Goal: Task Accomplishment & Management: Manage account settings

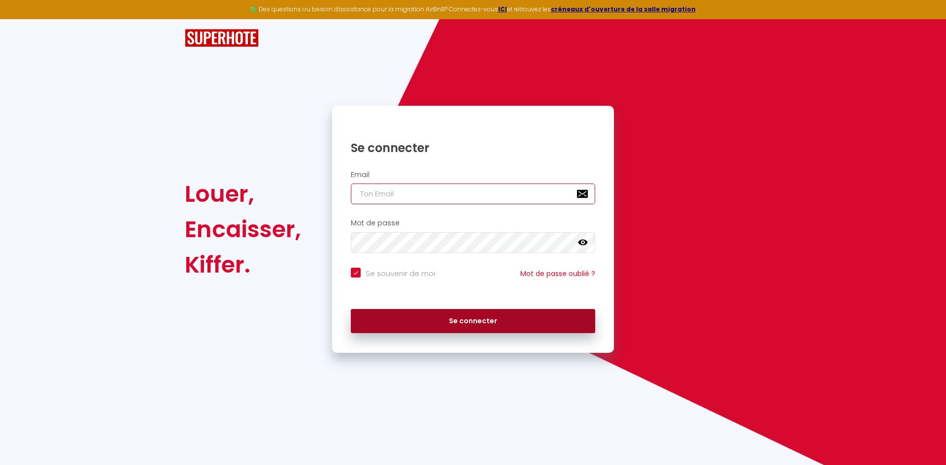
type input "[PERSON_NAME][EMAIL_ADDRESS][DOMAIN_NAME]"
click at [411, 317] on button "Se connecter" at bounding box center [473, 321] width 244 height 25
checkbox input "true"
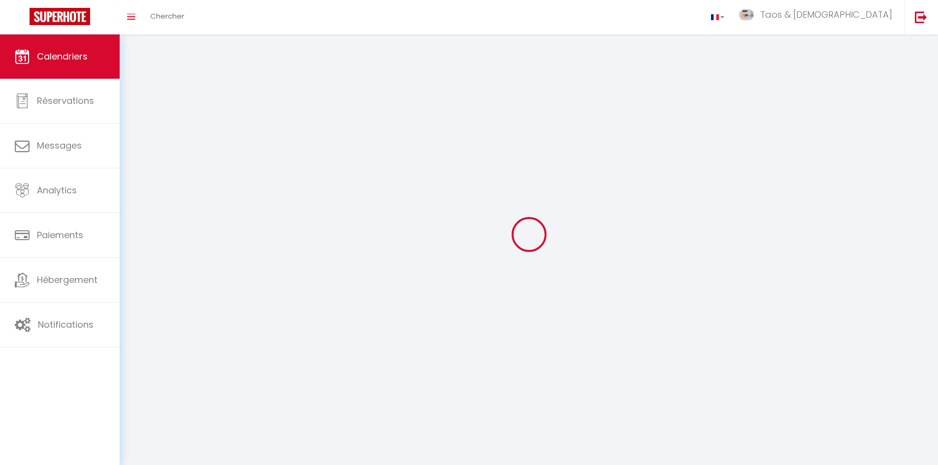
select select
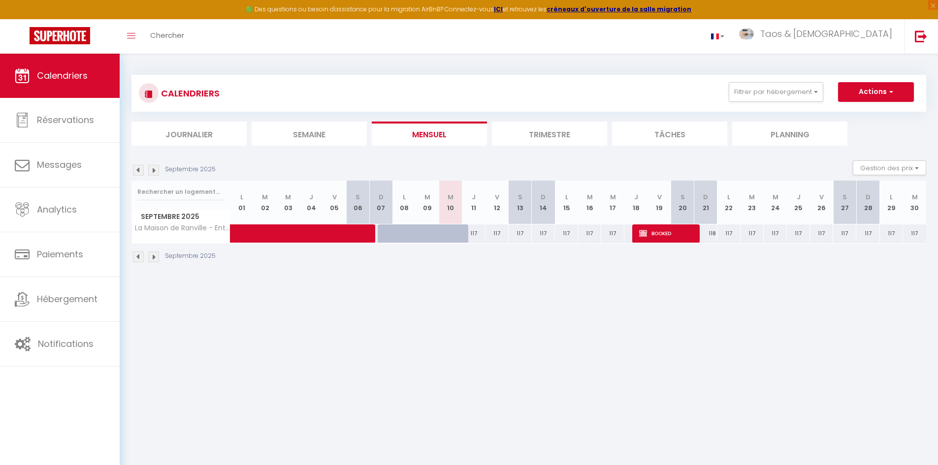
select select
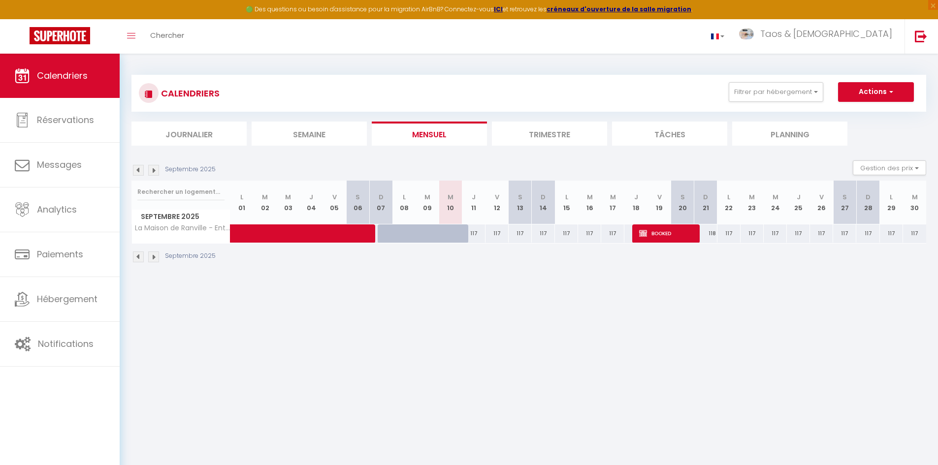
select select
click at [396, 231] on div at bounding box center [404, 234] width 23 height 19
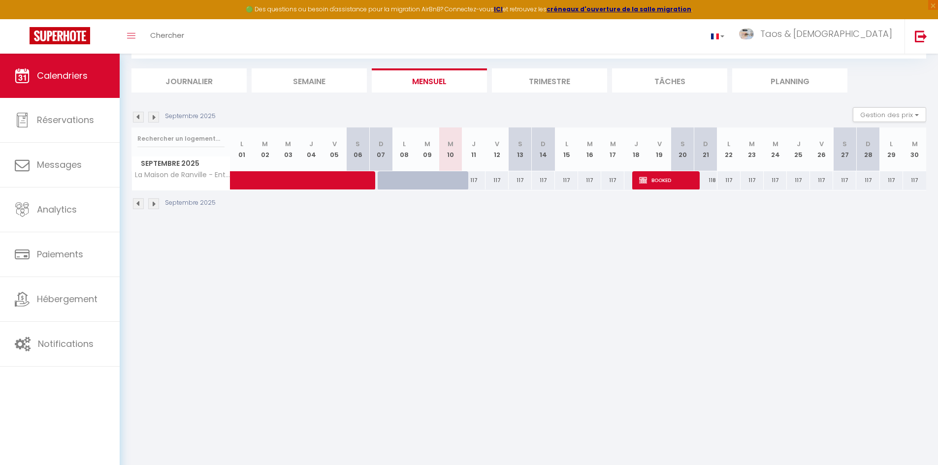
scroll to position [54, 0]
click at [291, 177] on span at bounding box center [313, 180] width 136 height 19
select select "OK"
select select "0"
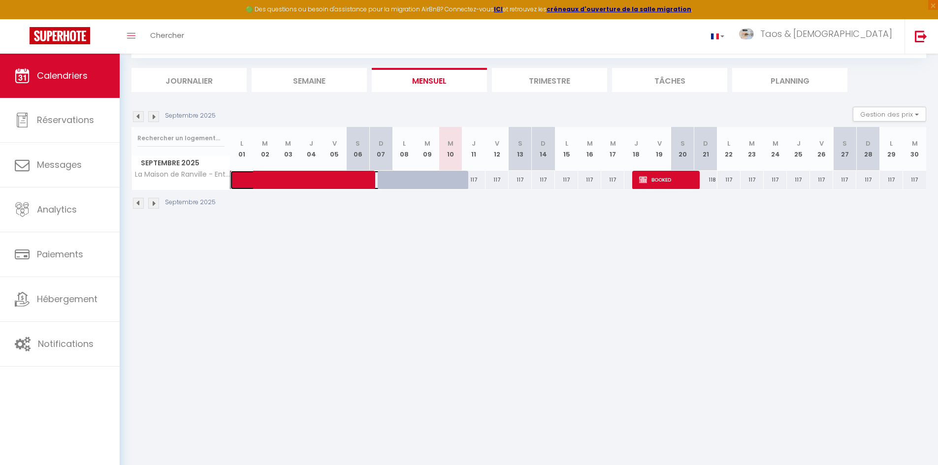
select select "0"
select select "1"
select select
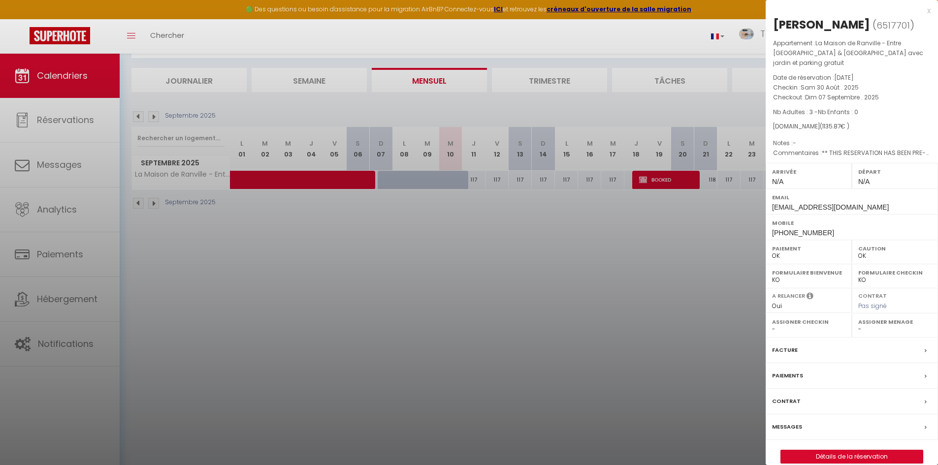
drag, startPoint x: 680, startPoint y: 181, endPoint x: 651, endPoint y: 182, distance: 29.1
click at [679, 181] on div at bounding box center [469, 232] width 938 height 465
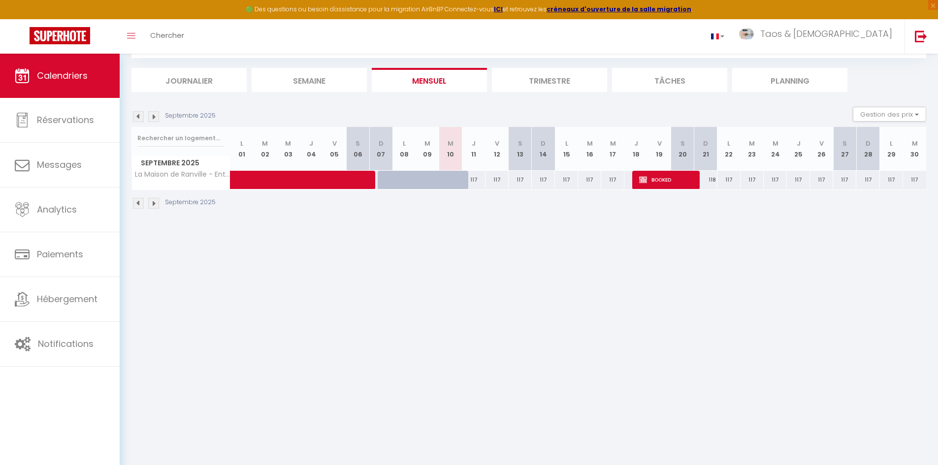
click at [429, 79] on li "Mensuel" at bounding box center [429, 80] width 115 height 24
click at [447, 187] on div at bounding box center [450, 180] width 23 height 19
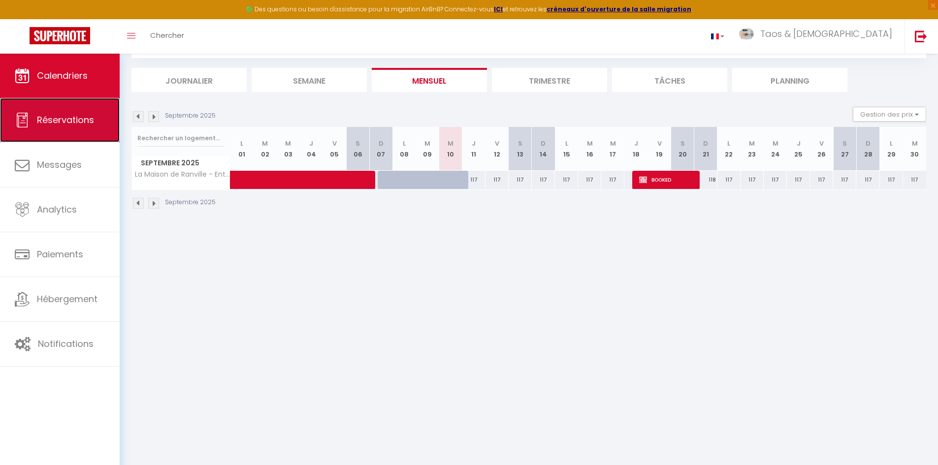
click at [83, 123] on span "Réservations" at bounding box center [65, 120] width 57 height 12
select select "not_cancelled"
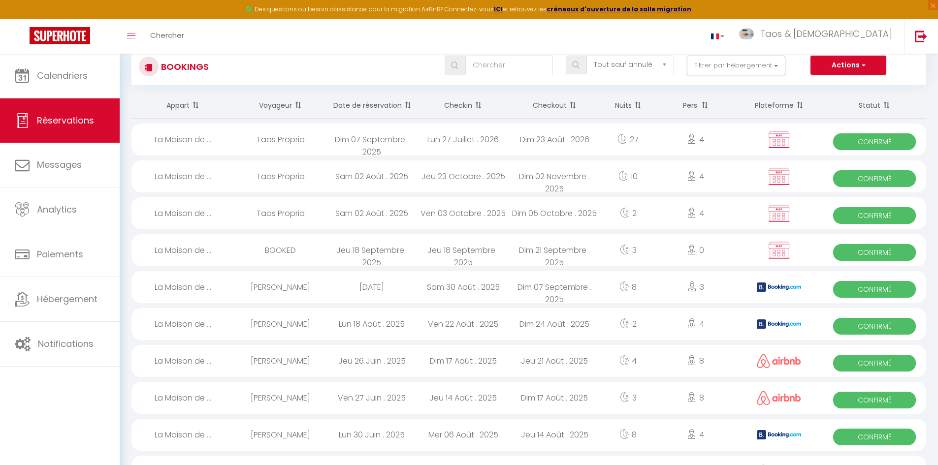
scroll to position [49, 0]
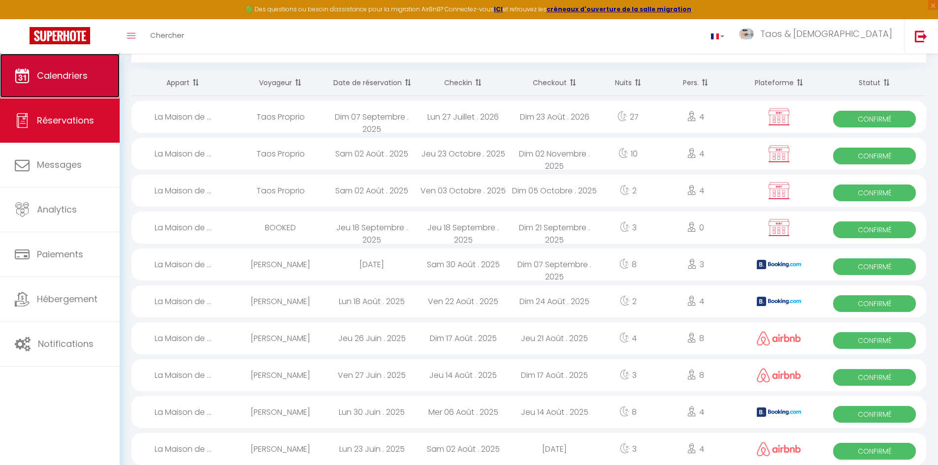
click at [56, 88] on link "Calendriers" at bounding box center [60, 76] width 120 height 44
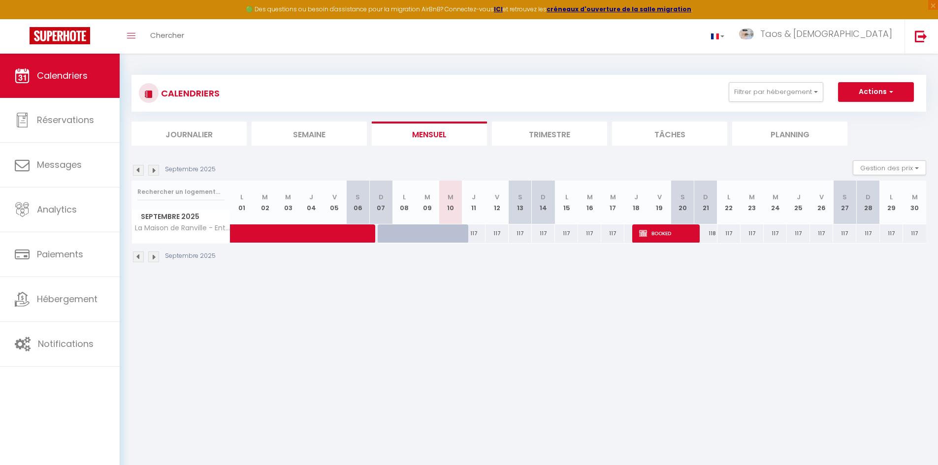
click at [388, 210] on th "D 07" at bounding box center [380, 203] width 23 height 44
click at [470, 238] on div "117" at bounding box center [474, 234] width 23 height 18
click at [323, 239] on span at bounding box center [313, 234] width 136 height 19
select select "OK"
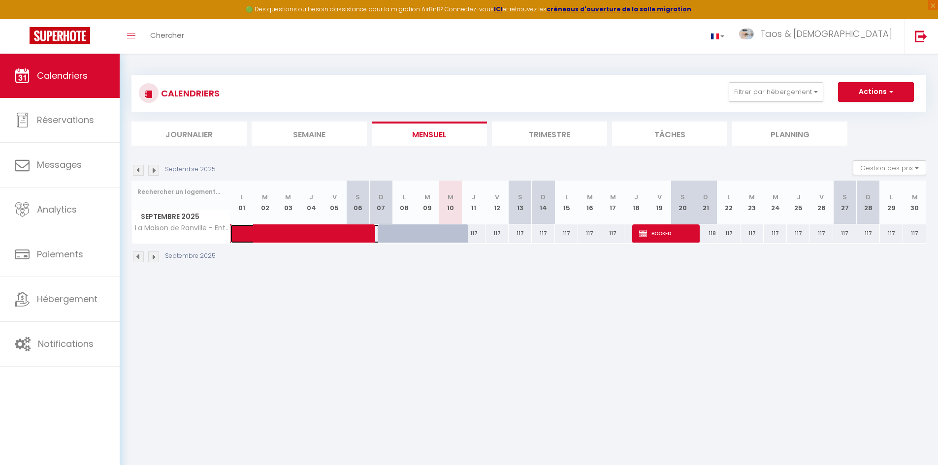
select select "0"
select select "1"
select select
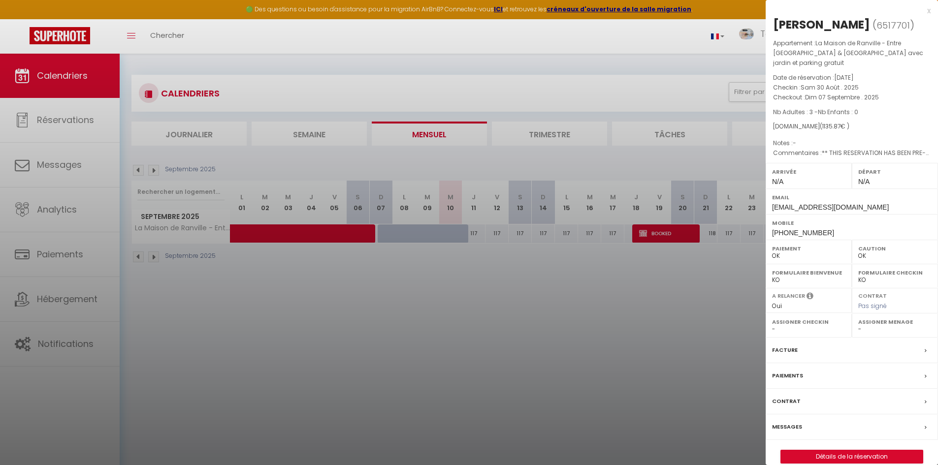
click at [414, 277] on div at bounding box center [469, 232] width 938 height 465
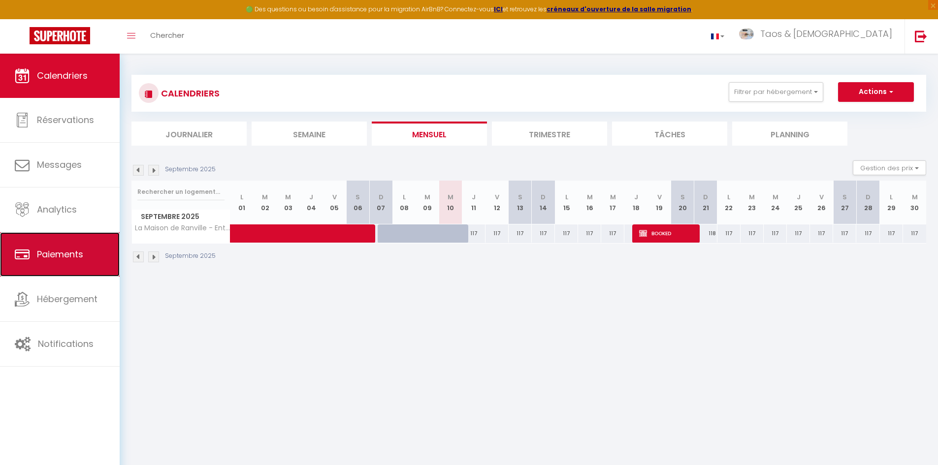
click at [67, 245] on link "Paiements" at bounding box center [60, 254] width 120 height 44
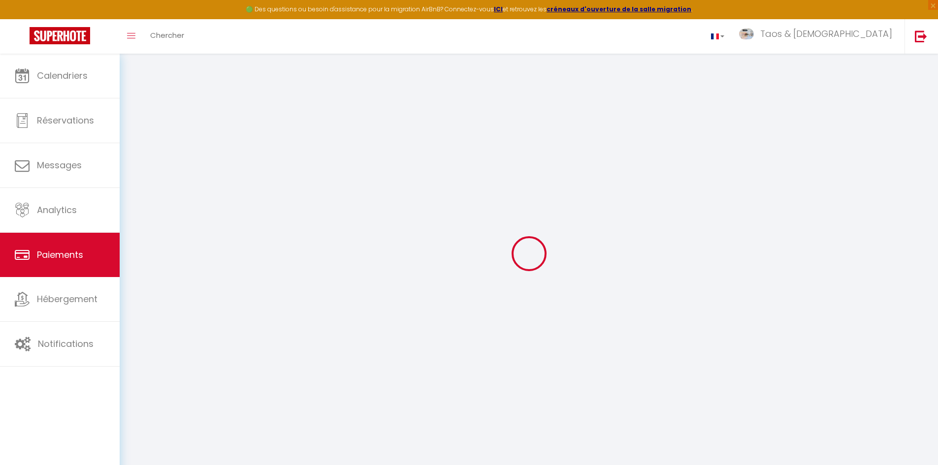
select select "2"
select select "0"
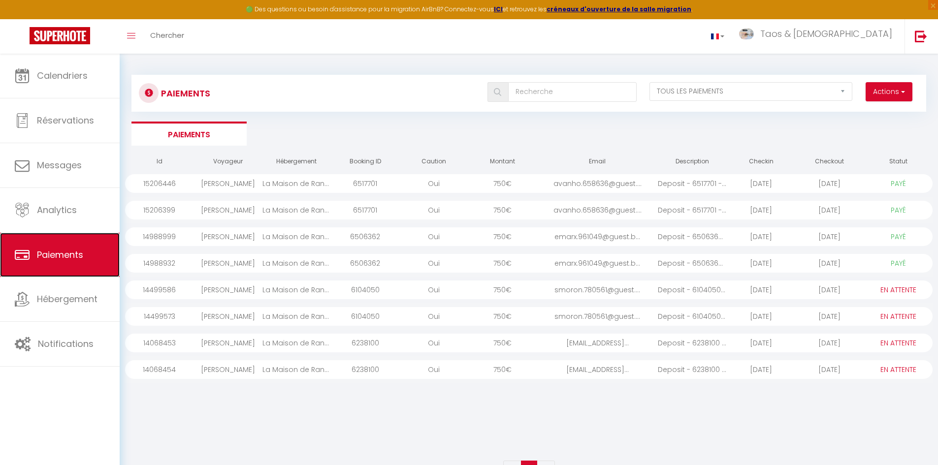
click at [64, 248] on link "Paiements" at bounding box center [60, 255] width 120 height 44
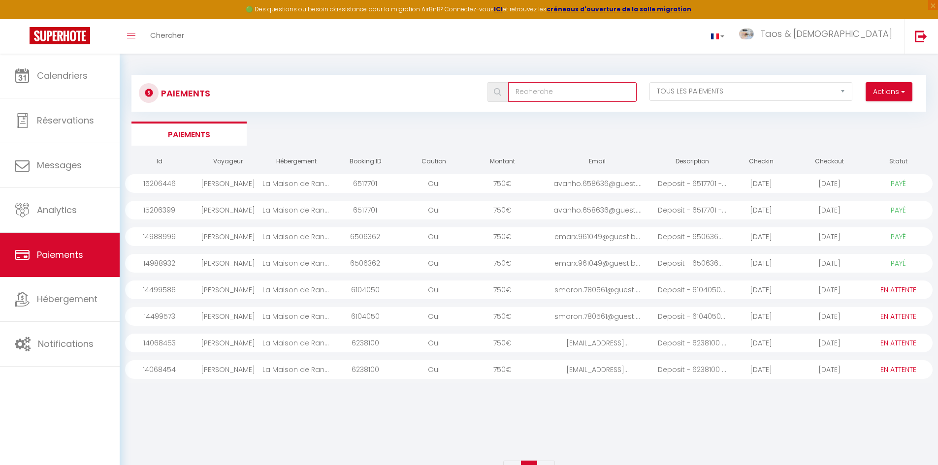
click at [576, 95] on input "text" at bounding box center [572, 92] width 129 height 20
click at [826, 92] on select "EN ATTENTE PAYÉ TOUS LES PAIEMENTS" at bounding box center [751, 91] width 203 height 19
select select "1"
click at [650, 82] on select "EN ATTENTE PAYÉ TOUS LES PAIEMENTS" at bounding box center [751, 91] width 203 height 19
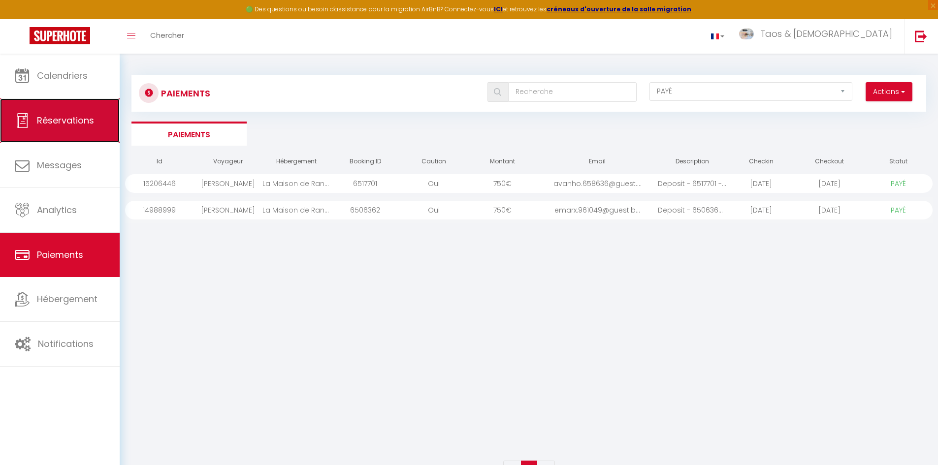
click at [48, 116] on span "Réservations" at bounding box center [65, 120] width 57 height 12
select select "not_cancelled"
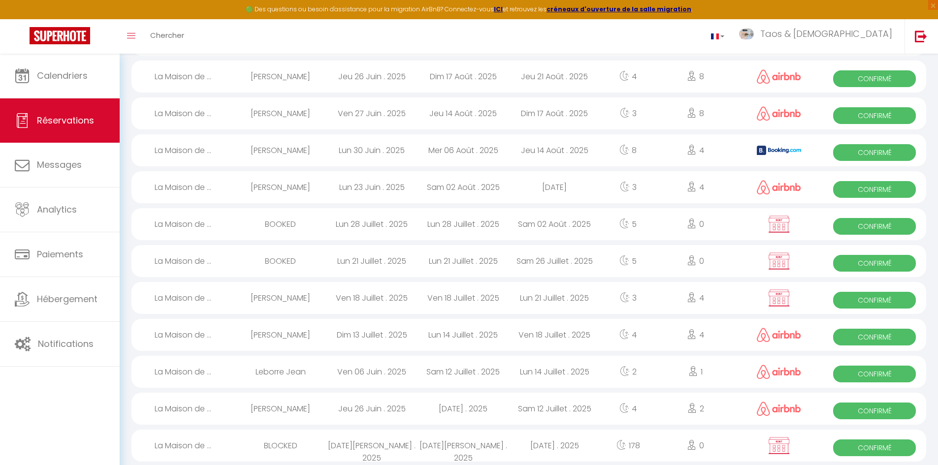
scroll to position [327, 0]
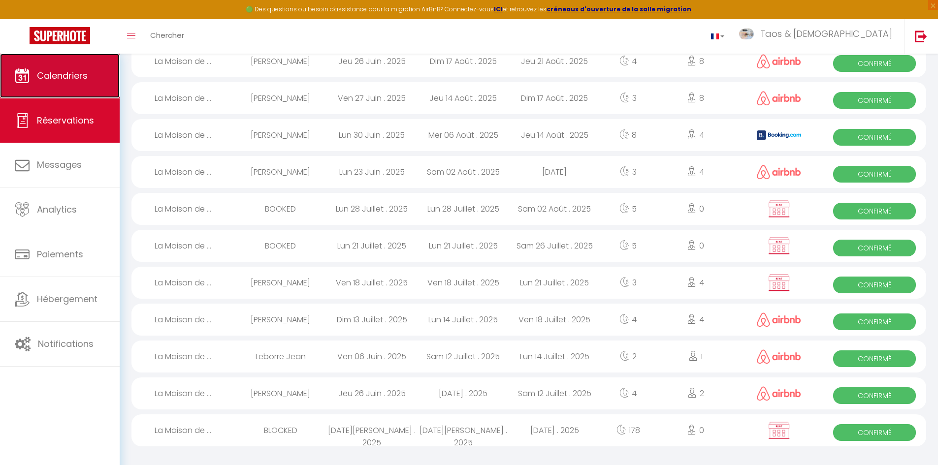
click at [55, 83] on link "Calendriers" at bounding box center [60, 76] width 120 height 44
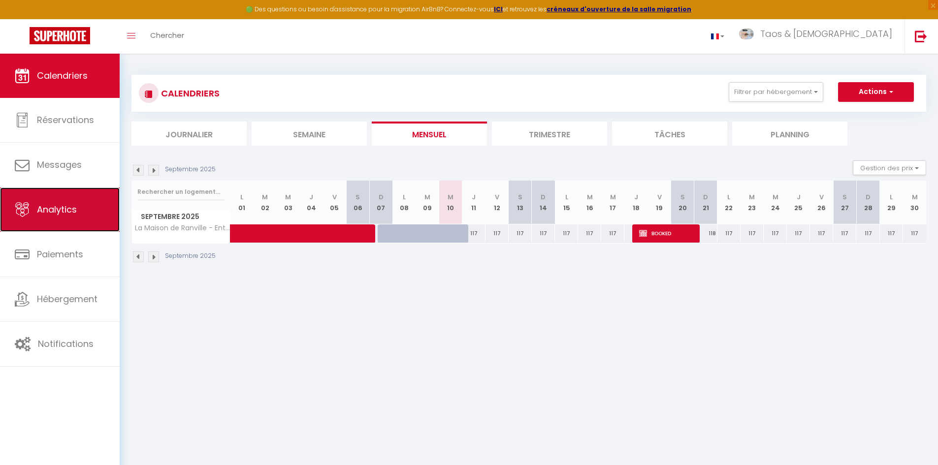
click at [61, 207] on span "Analytics" at bounding box center [57, 209] width 40 height 12
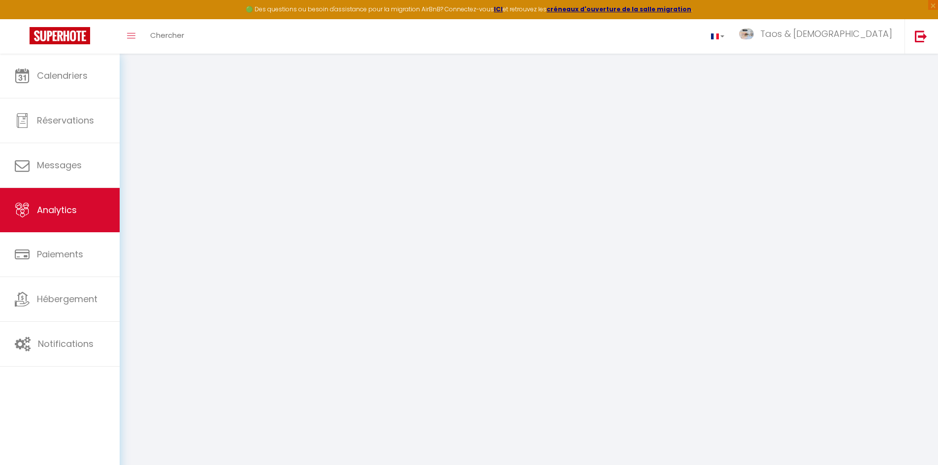
select select "2025"
select select "9"
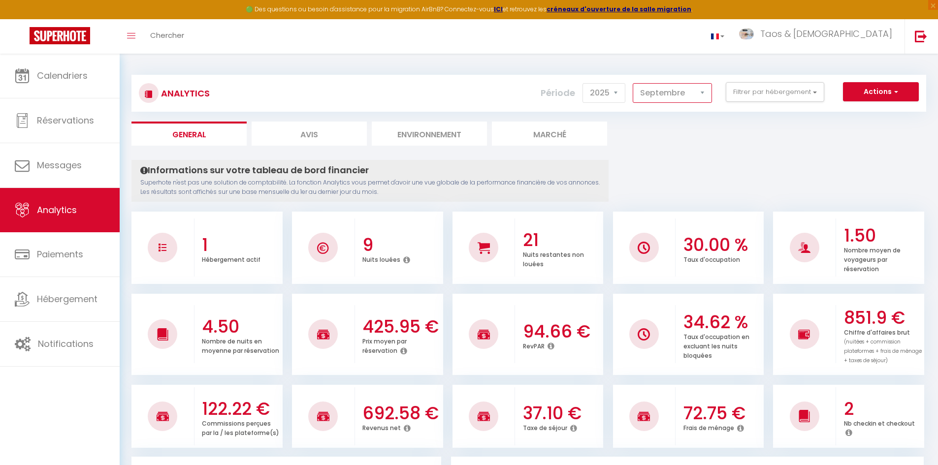
click at [662, 90] on select "[PERSON_NAME] Mars Avril Mai Juin Juillet Août Septembre Octobre Novembre Décem…" at bounding box center [672, 93] width 79 height 20
click at [659, 90] on select "[PERSON_NAME] Mars Avril Mai Juin Juillet Août Septembre Octobre Novembre Décem…" at bounding box center [672, 93] width 79 height 20
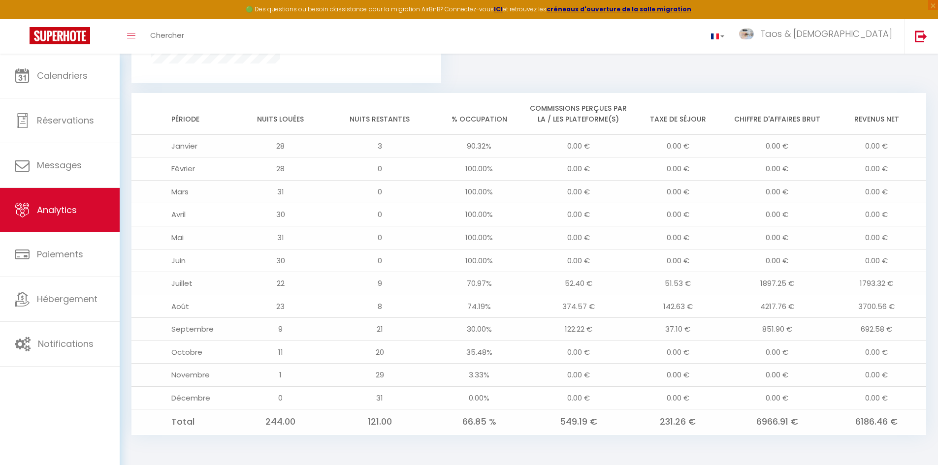
scroll to position [743, 0]
